Goal: Transaction & Acquisition: Purchase product/service

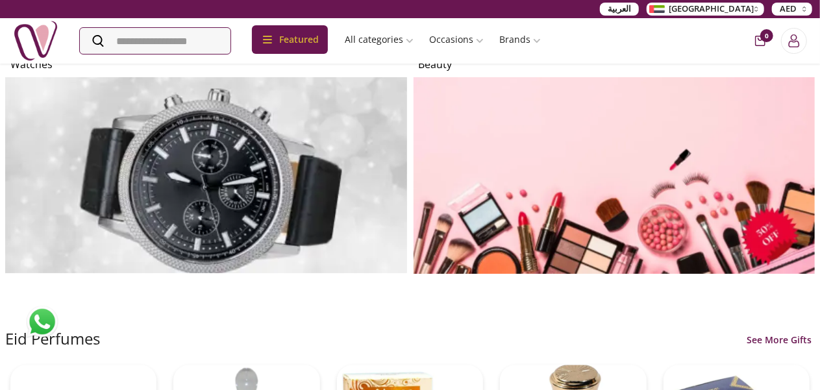
scroll to position [1234, 0]
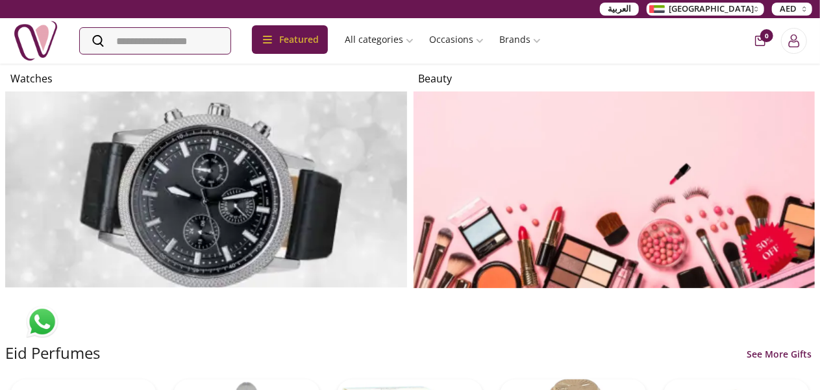
click at [631, 8] on span "العربية" at bounding box center [619, 9] width 23 height 13
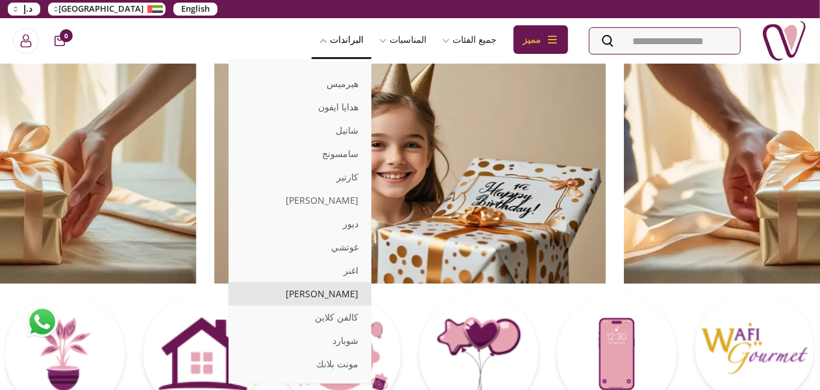
click at [263, 294] on link "[PERSON_NAME]" at bounding box center [299, 293] width 143 height 23
